Goal: Navigation & Orientation: Find specific page/section

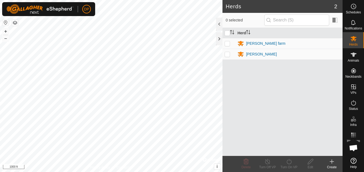
scroll to position [557, 0]
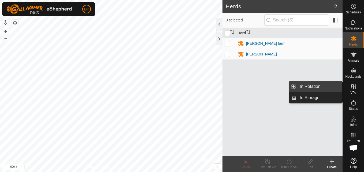
click at [312, 84] on link "In Rotation" at bounding box center [319, 86] width 46 height 11
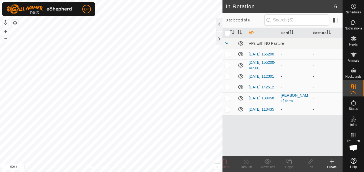
click at [239, 111] on icon at bounding box center [240, 109] width 6 height 6
click at [241, 88] on icon at bounding box center [240, 87] width 5 height 4
click at [241, 78] on icon at bounding box center [240, 76] width 6 height 6
click at [239, 67] on icon at bounding box center [240, 65] width 5 height 4
click at [239, 53] on icon at bounding box center [240, 54] width 6 height 6
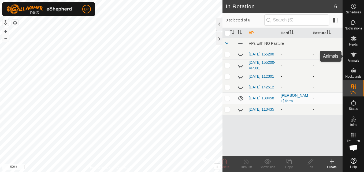
click at [350, 53] on es-animals-svg-icon at bounding box center [354, 54] width 10 height 9
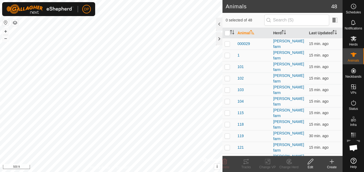
scroll to position [557, 0]
